Goal: Task Accomplishment & Management: Use online tool/utility

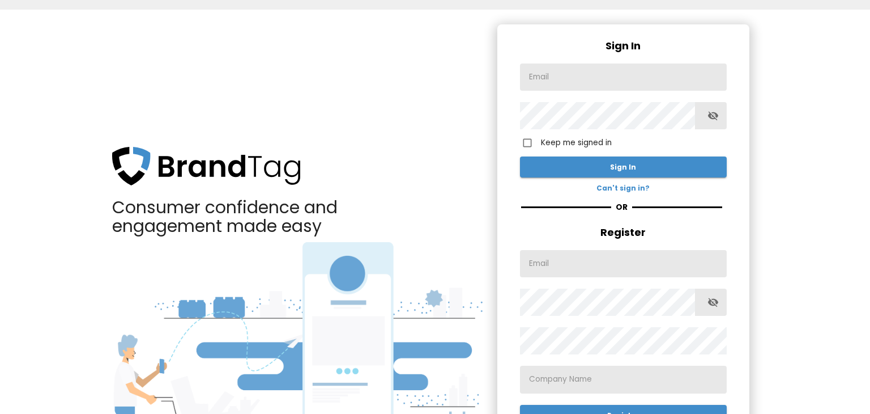
click at [660, 76] on input "text" at bounding box center [623, 76] width 207 height 27
paste input "[EMAIL_ADDRESS][DOMAIN_NAME]"
type input "[EMAIL_ADDRESS][DOMAIN_NAME]"
click at [525, 143] on input "Keep me signed in" at bounding box center [527, 142] width 27 height 27
checkbox input "true"
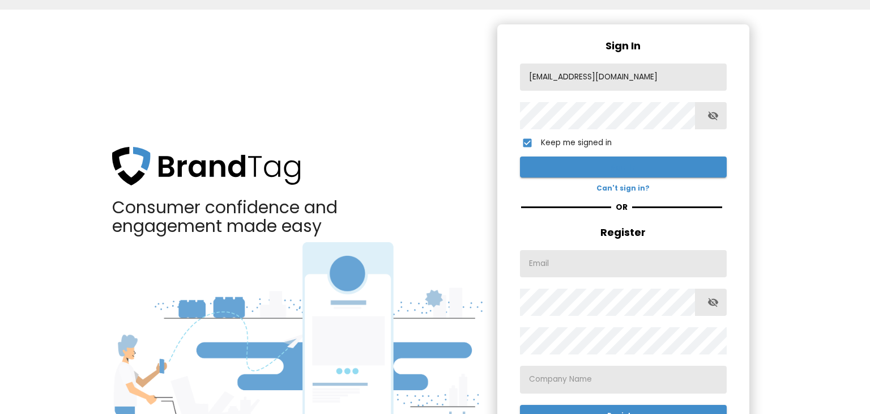
click at [617, 168] on span "Sign In" at bounding box center [623, 167] width 189 height 12
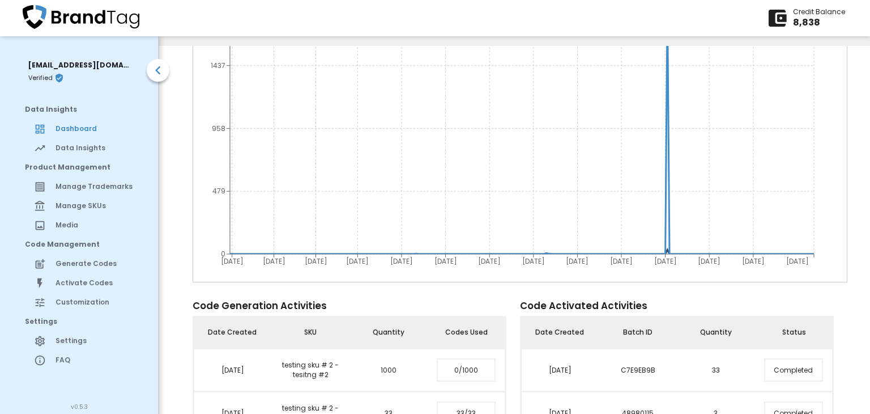
scroll to position [163, 0]
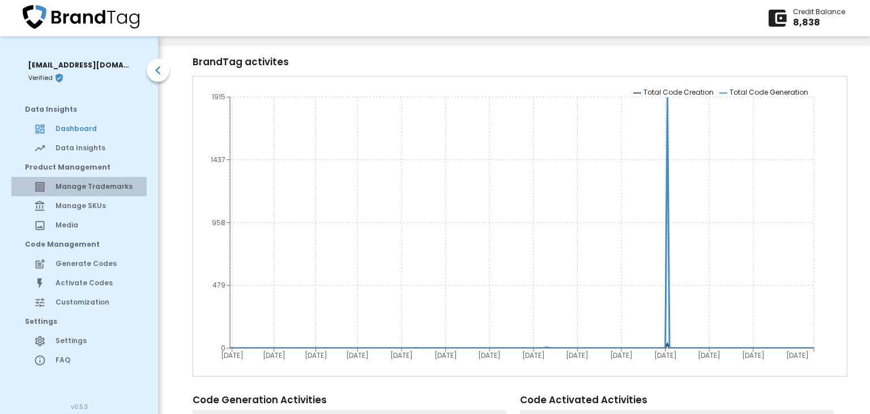
click at [73, 186] on span "Manage Trademarks" at bounding box center [97, 186] width 82 height 10
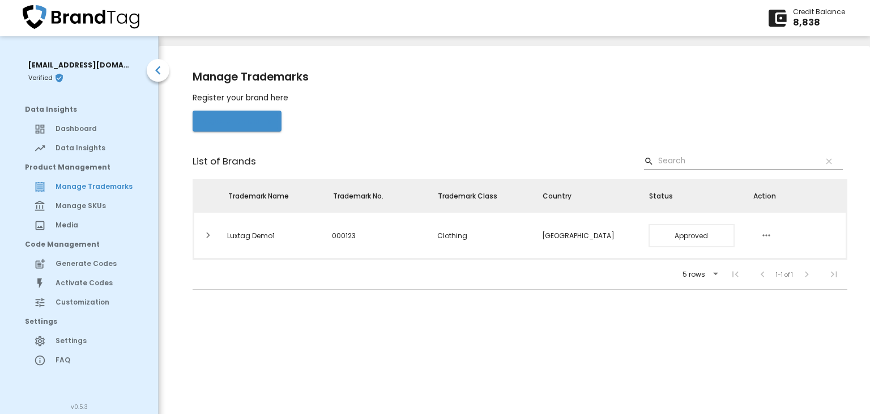
click at [220, 124] on span "Register Brand" at bounding box center [237, 121] width 71 height 12
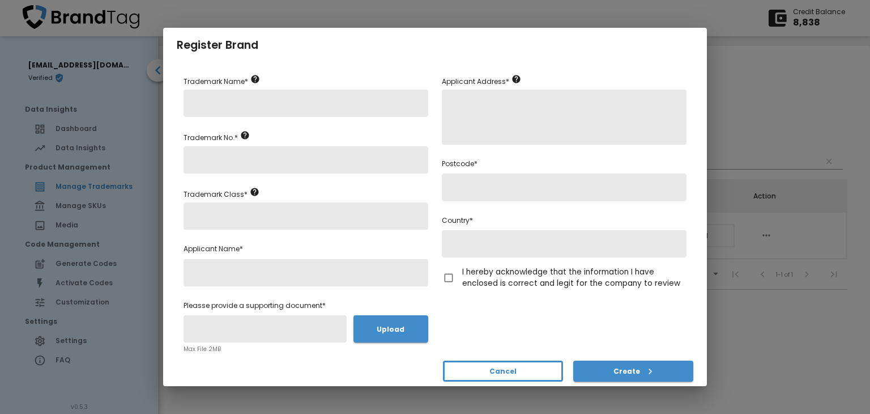
click at [231, 105] on input "text" at bounding box center [306, 102] width 245 height 27
type input "Nike"
click at [227, 168] on input "text" at bounding box center [306, 159] width 245 height 27
type input "Nike123"
click at [233, 215] on input "text" at bounding box center [306, 215] width 245 height 27
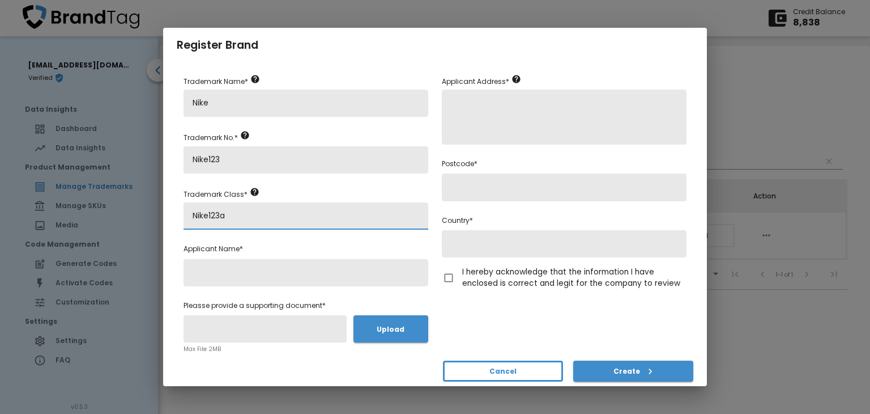
type input "Nike123a"
click at [236, 268] on input "text" at bounding box center [306, 272] width 245 height 27
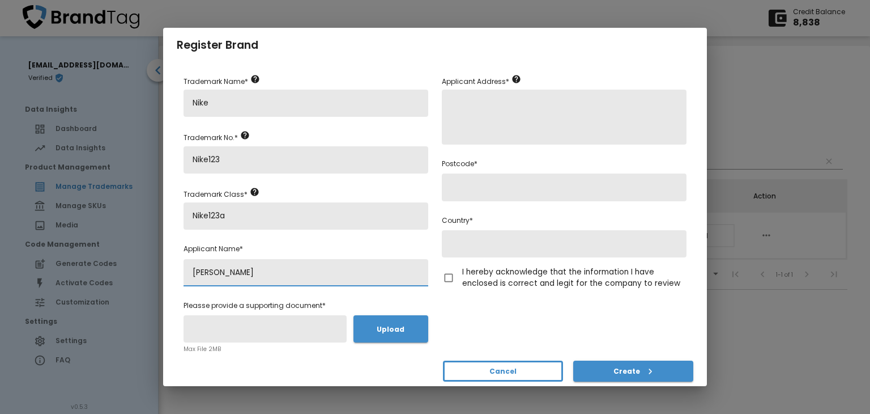
type input "[PERSON_NAME]"
click at [272, 327] on input "text" at bounding box center [265, 328] width 163 height 27
type input "l"
click at [385, 336] on span "Upload" at bounding box center [390, 328] width 75 height 27
click at [0, 0] on input "Upload" at bounding box center [0, 0] width 0 height 0
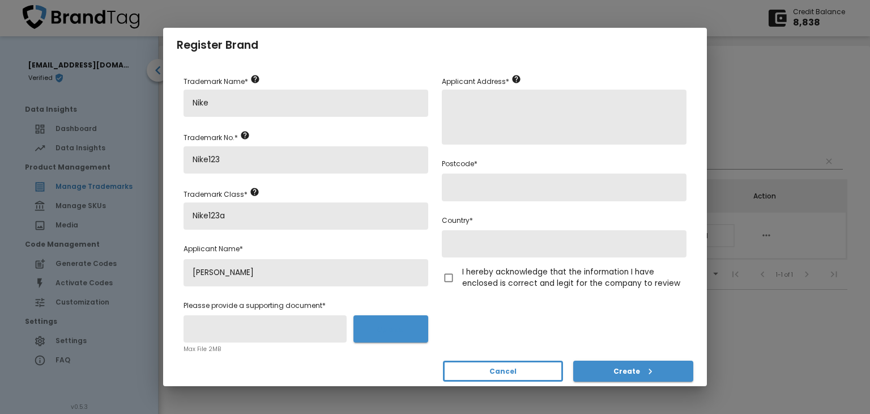
type input "WhatsApp Image [DATE] 18.53.04.jpeg"
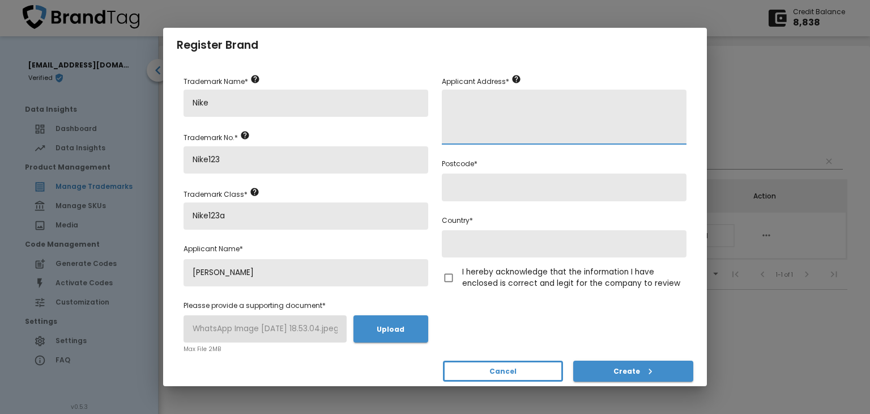
click at [472, 109] on textarea at bounding box center [564, 116] width 245 height 55
type textarea "[STREET_ADDRESS],"
type input "47150"
type input "[GEOGRAPHIC_DATA]"
click at [450, 275] on input "I hereby acknowledge that the information I have enclosed is correct and legit …" at bounding box center [448, 277] width 27 height 27
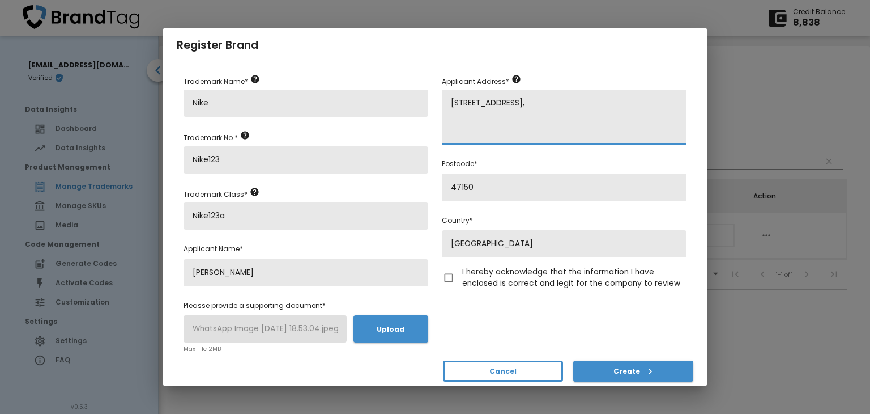
checkbox input "true"
click at [623, 372] on span "Create" at bounding box center [633, 371] width 102 height 12
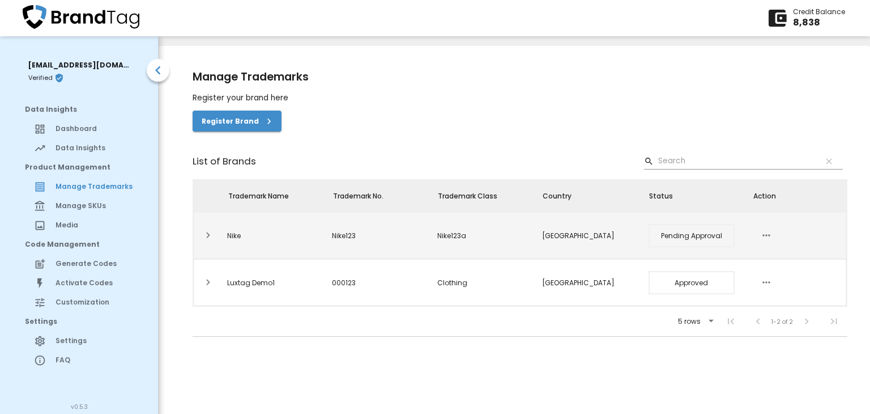
click at [762, 235] on icon "button" at bounding box center [766, 236] width 8 height 2
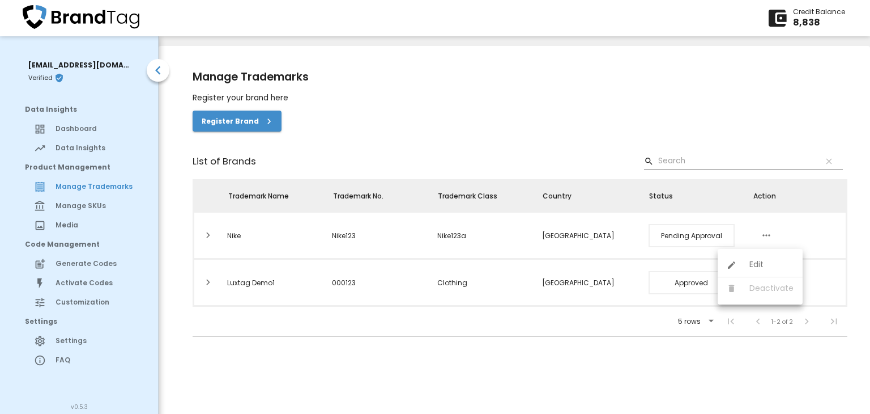
click at [560, 345] on div at bounding box center [435, 207] width 870 height 414
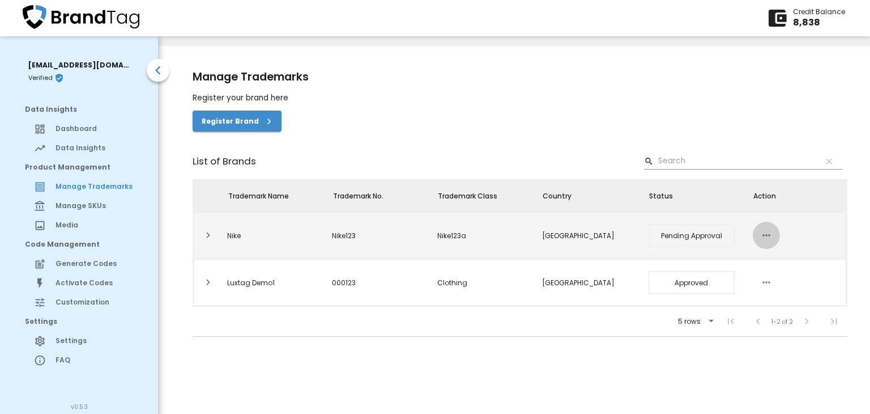
click at [761, 233] on icon "button" at bounding box center [767, 235] width 12 height 12
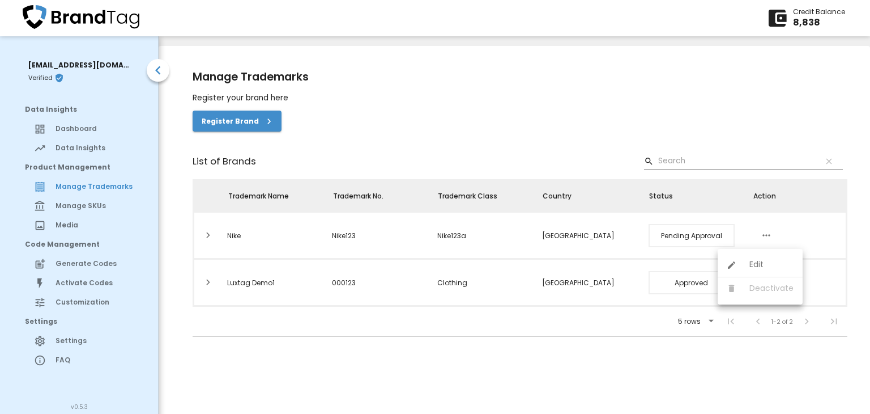
click at [304, 347] on div at bounding box center [435, 207] width 870 height 414
click at [84, 200] on div "Manage SKUs" at bounding box center [78, 205] width 135 height 19
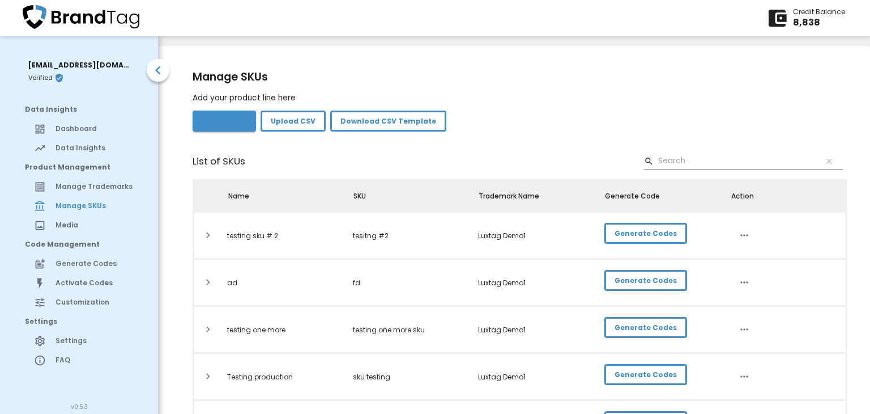
click at [218, 123] on span "Add SKU" at bounding box center [224, 121] width 45 height 12
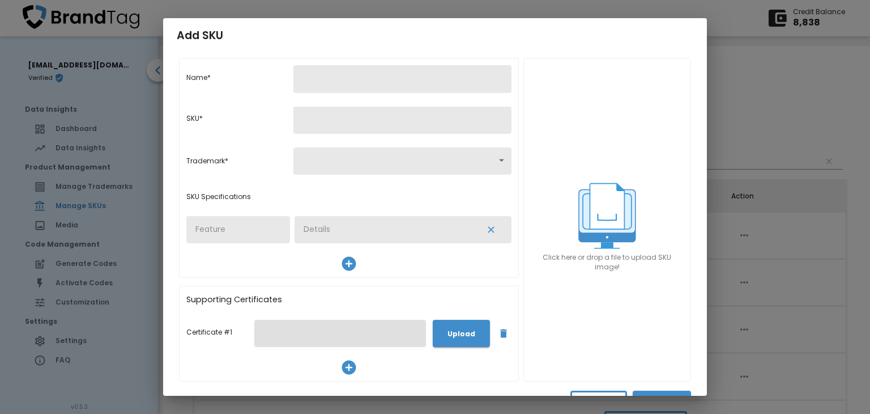
scroll to position [16, 0]
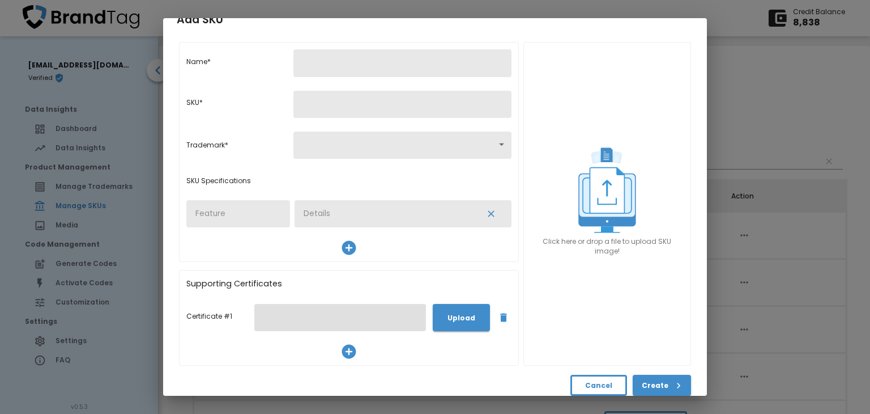
click at [347, 65] on input "text" at bounding box center [402, 62] width 218 height 27
type input "rajlux"
click at [308, 112] on input "text" at bounding box center [402, 104] width 218 height 27
type input "123"
click at [319, 150] on body "Credit Balance 8,838 [EMAIL_ADDRESS][DOMAIN_NAME] Verified Data Insights Dashbo…" at bounding box center [435, 211] width 870 height 423
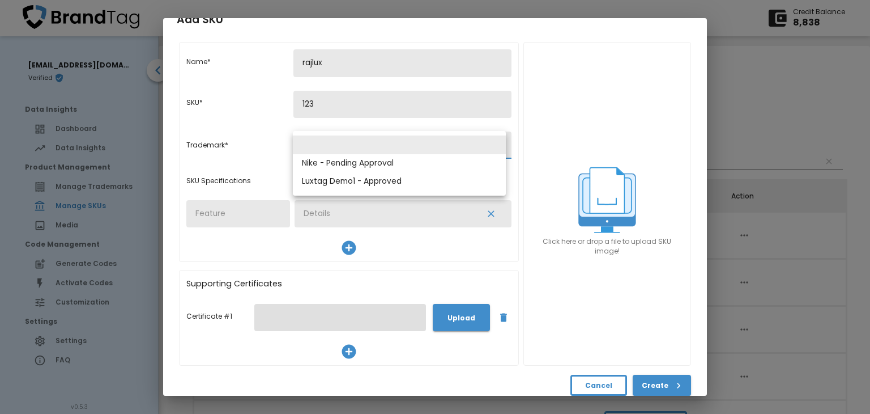
click at [340, 184] on li "Luxtag Demo1 - Approved" at bounding box center [399, 181] width 213 height 19
type input "39"
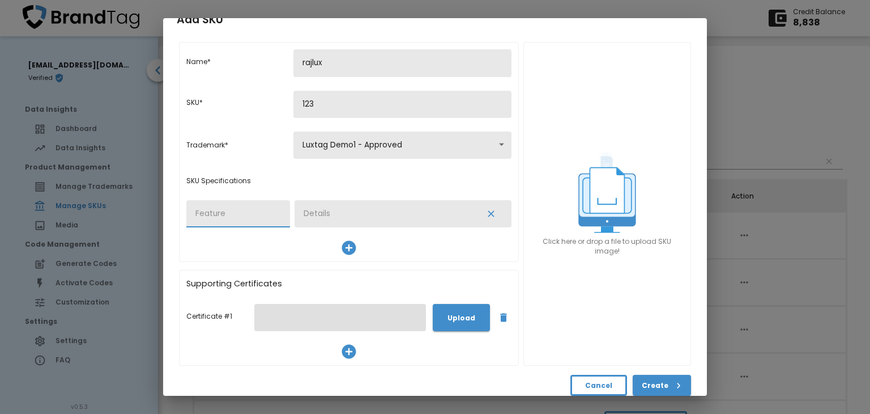
click at [235, 214] on input "text" at bounding box center [238, 213] width 104 height 27
type input "333"
click at [332, 215] on input "text" at bounding box center [384, 213] width 178 height 27
type input "aaa"
click at [449, 321] on span "Upload" at bounding box center [461, 318] width 39 height 12
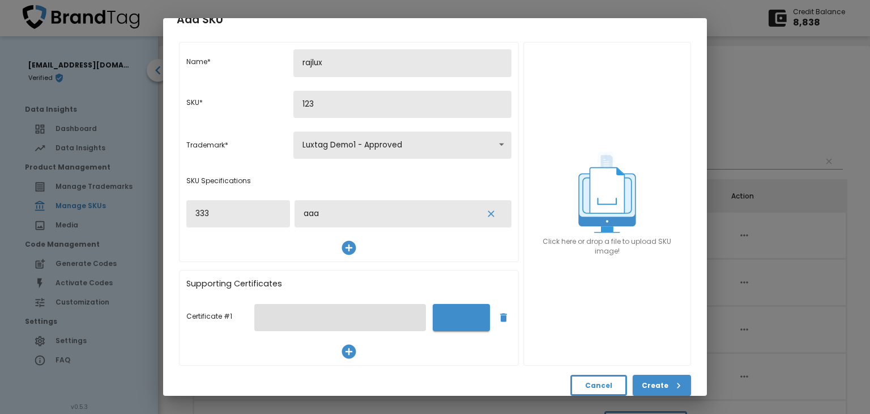
click at [0, 0] on input "Upload" at bounding box center [0, 0] width 0 height 0
type input "WhatsApp Imag... 18.53.04.jpeg"
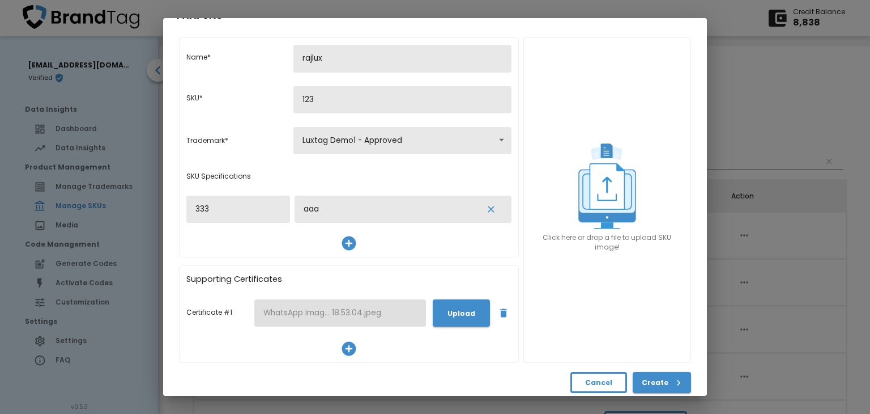
scroll to position [22, 0]
click at [648, 377] on span "Create" at bounding box center [662, 381] width 40 height 12
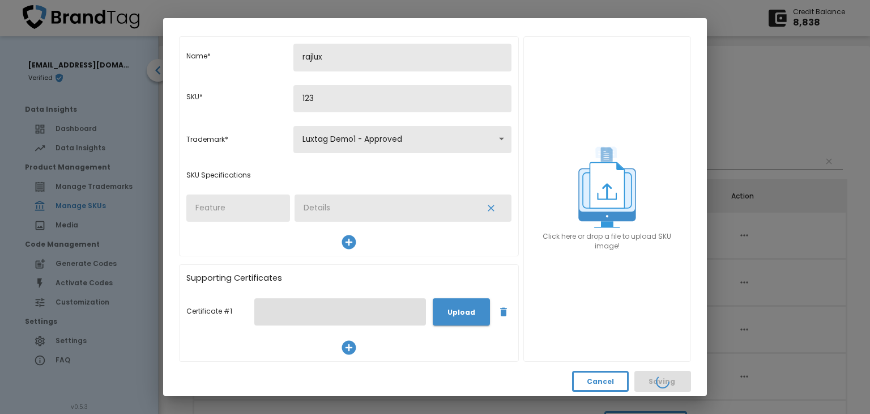
scroll to position [20, 0]
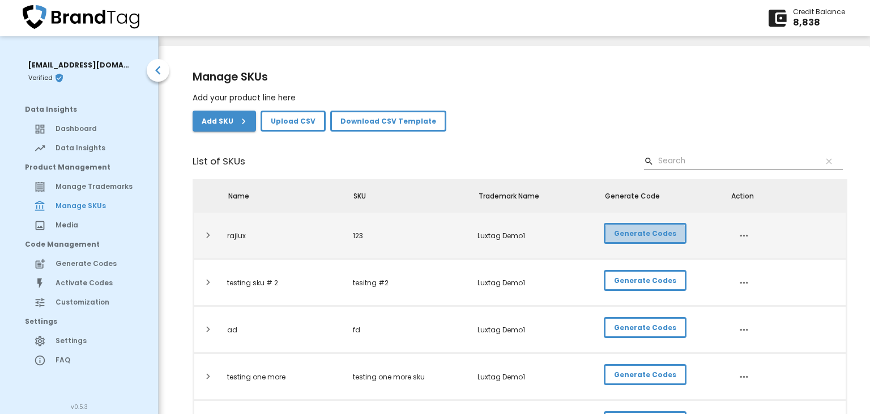
click at [642, 233] on span "Generate Codes" at bounding box center [645, 233] width 62 height 12
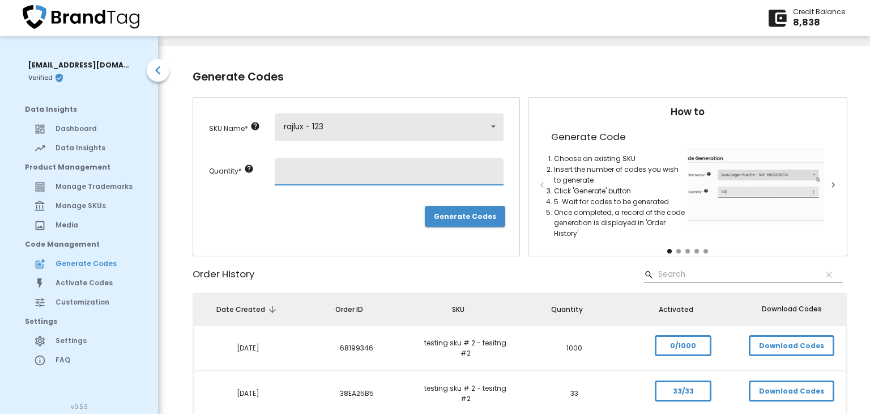
click at [314, 168] on input "number" at bounding box center [389, 171] width 229 height 27
click at [487, 169] on input "1" at bounding box center [389, 171] width 229 height 27
click at [487, 169] on input "2" at bounding box center [389, 171] width 229 height 27
type input "3"
click at [487, 169] on input "3" at bounding box center [389, 171] width 229 height 27
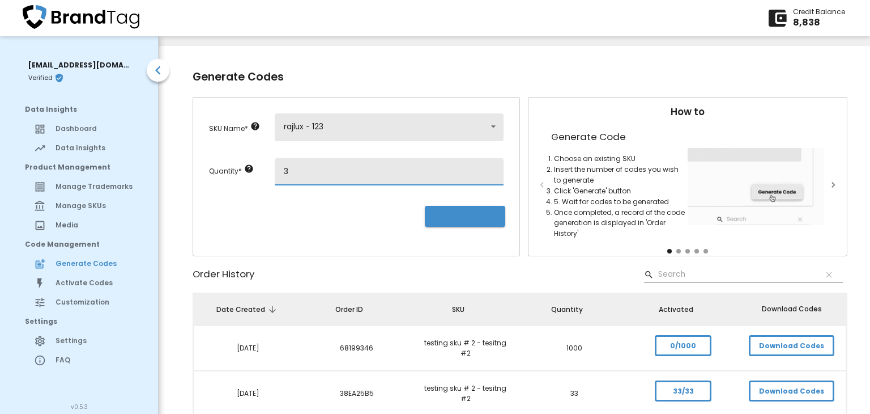
click at [455, 219] on span "Generate Codes" at bounding box center [465, 216] width 62 height 12
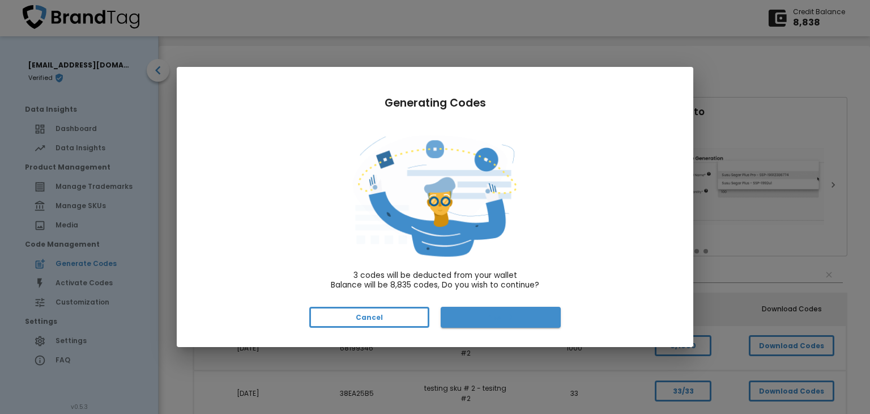
click at [502, 313] on span "Yes" at bounding box center [501, 317] width 102 height 12
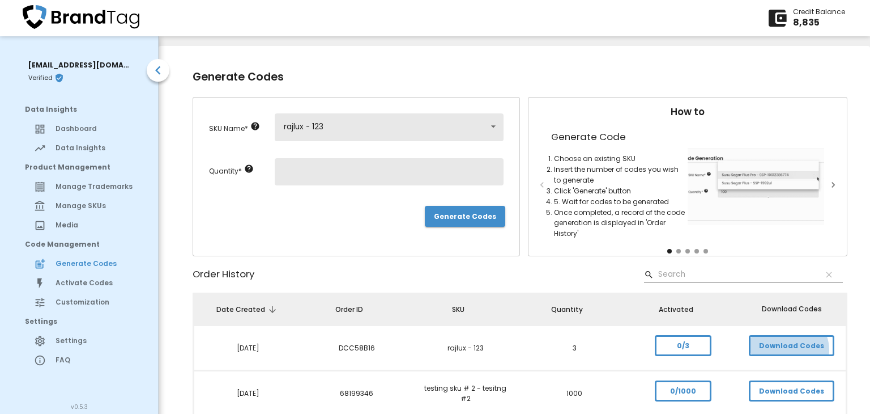
click at [784, 348] on span "Download Codes" at bounding box center [791, 345] width 65 height 12
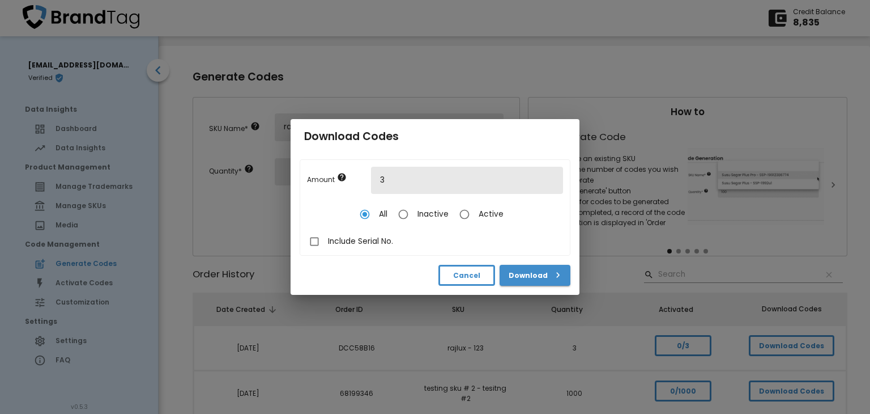
click at [328, 242] on input "Include Serial No." at bounding box center [314, 241] width 27 height 27
checkbox input "true"
click at [509, 274] on span "Download" at bounding box center [535, 275] width 53 height 12
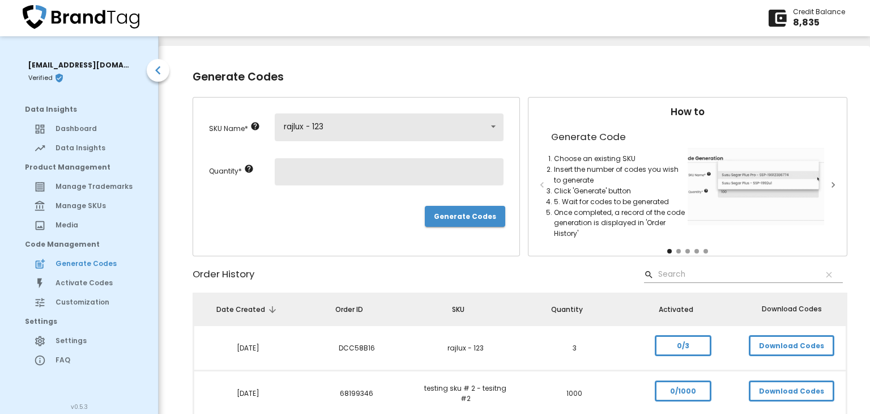
click at [676, 345] on span "0/3" at bounding box center [683, 345] width 36 height 12
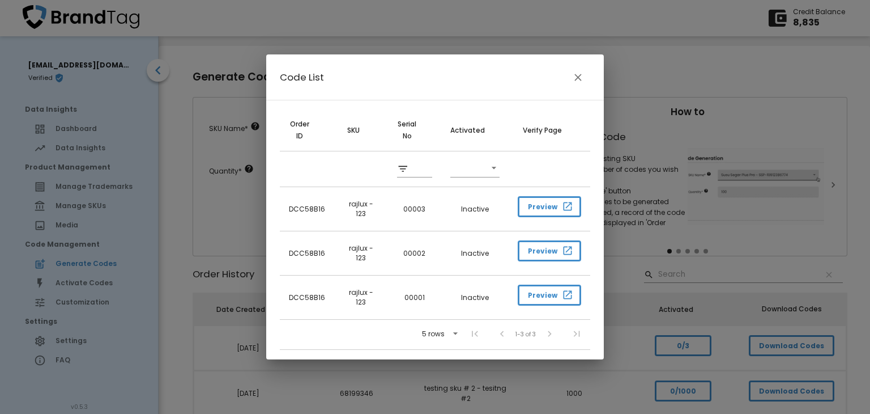
click at [552, 207] on span "Preview" at bounding box center [549, 207] width 43 height 12
click at [575, 78] on icon "button" at bounding box center [578, 77] width 12 height 12
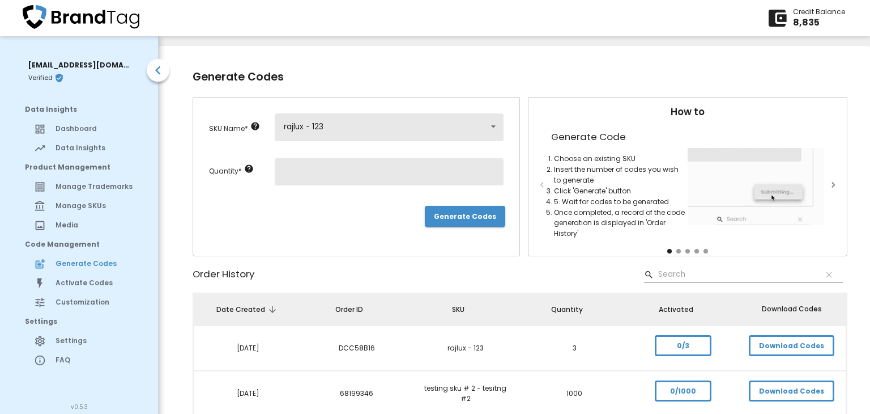
click at [82, 281] on span "Activate Codes" at bounding box center [97, 283] width 82 height 10
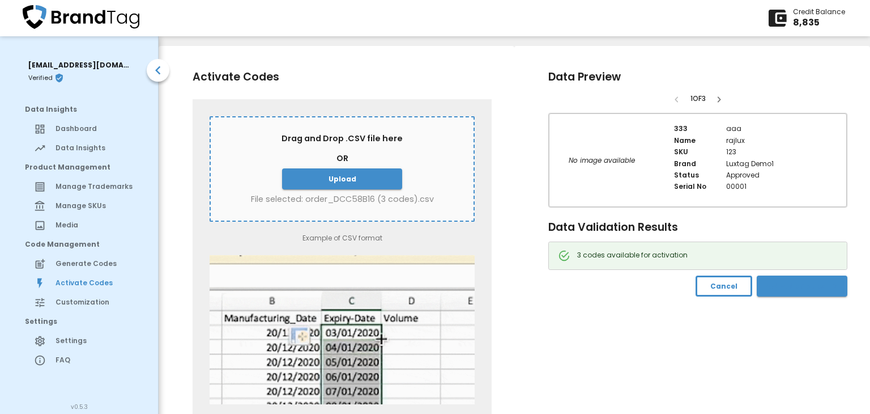
click at [794, 286] on span "Activate Codes" at bounding box center [802, 286] width 73 height 12
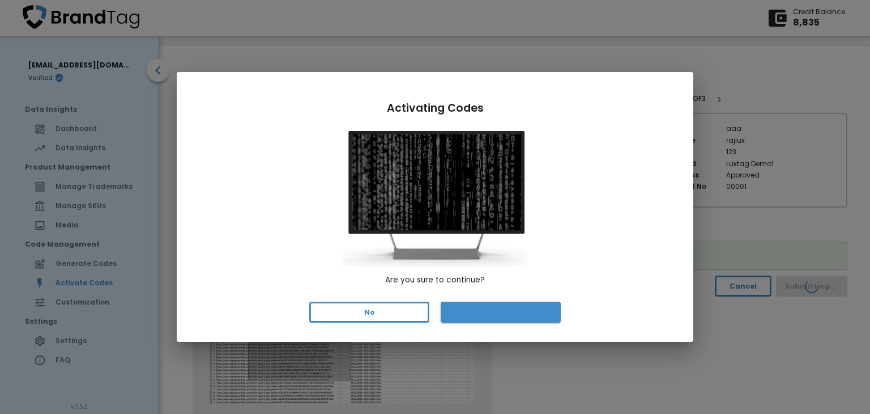
click at [495, 312] on span "Yes" at bounding box center [501, 312] width 102 height 12
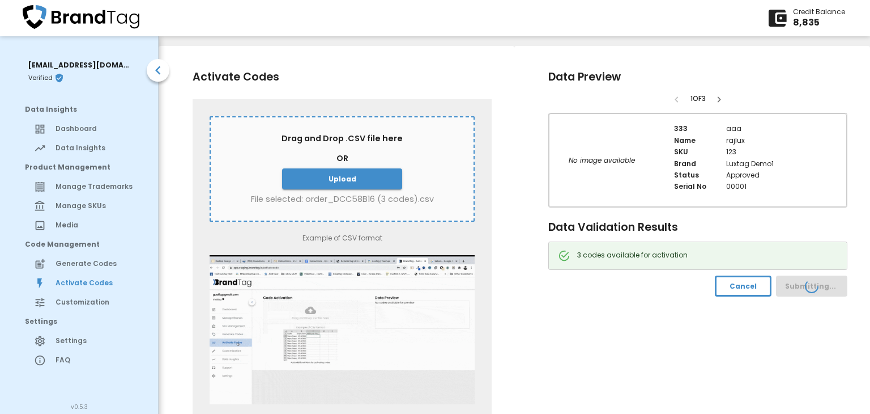
click at [742, 330] on div "Data Preview 1 of 3 No image available 333 aaa Name rajlux SKU 123 Brand Luxtag…" at bounding box center [692, 247] width 356 height 403
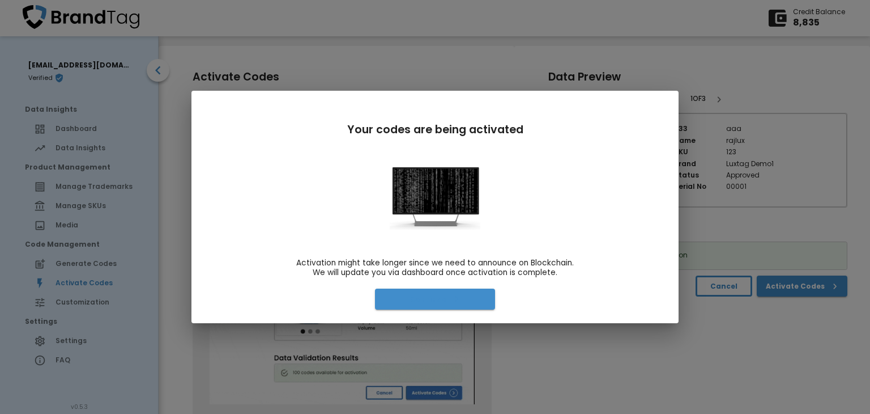
click at [453, 293] on icon "button" at bounding box center [456, 298] width 11 height 11
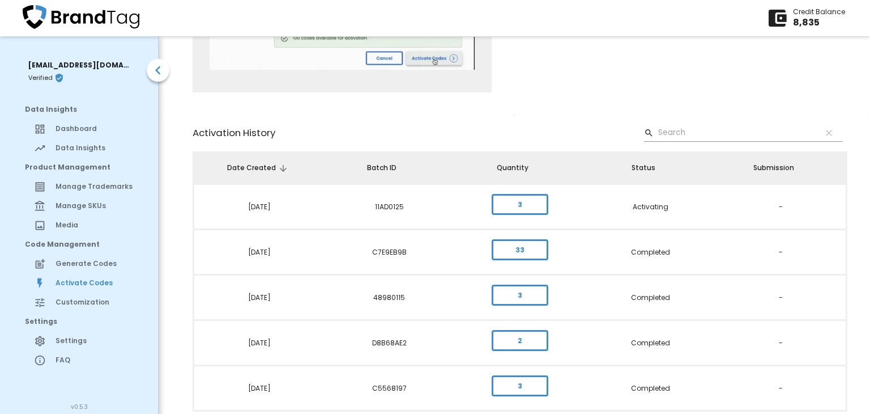
scroll to position [369, 0]
